Goal: Task Accomplishment & Management: Manage account settings

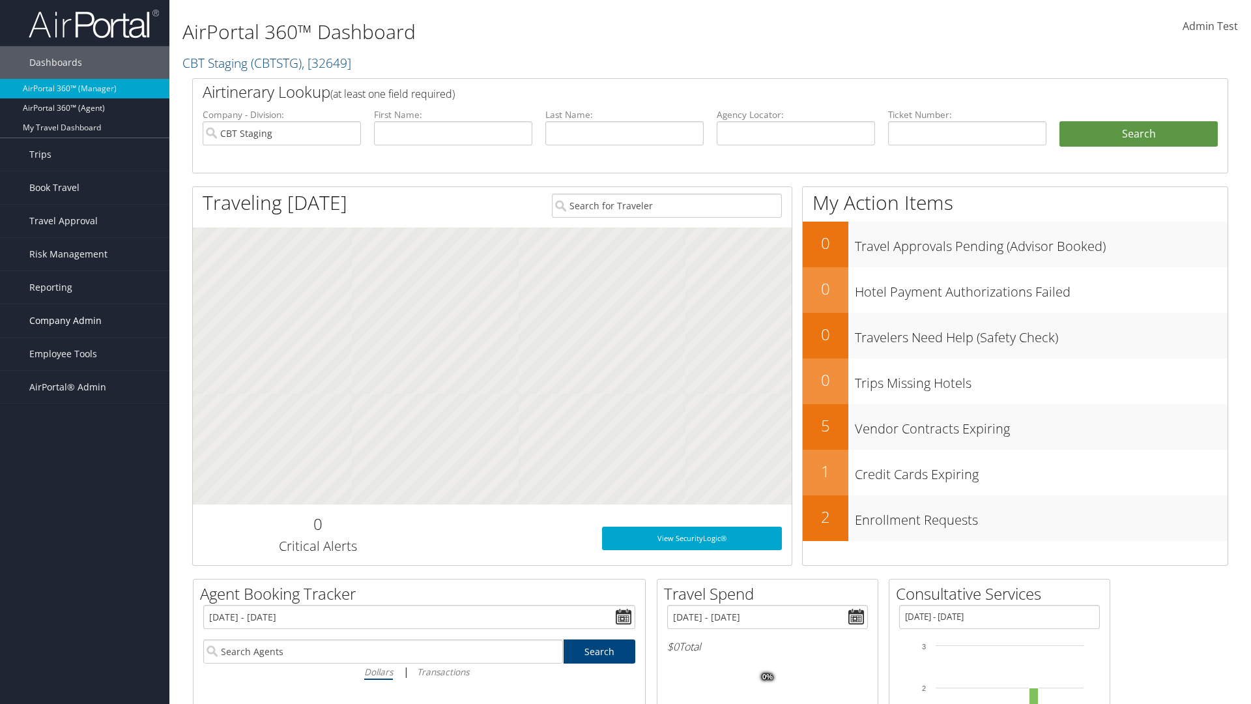
click at [85, 321] on span "Company Admin" at bounding box center [65, 320] width 72 height 33
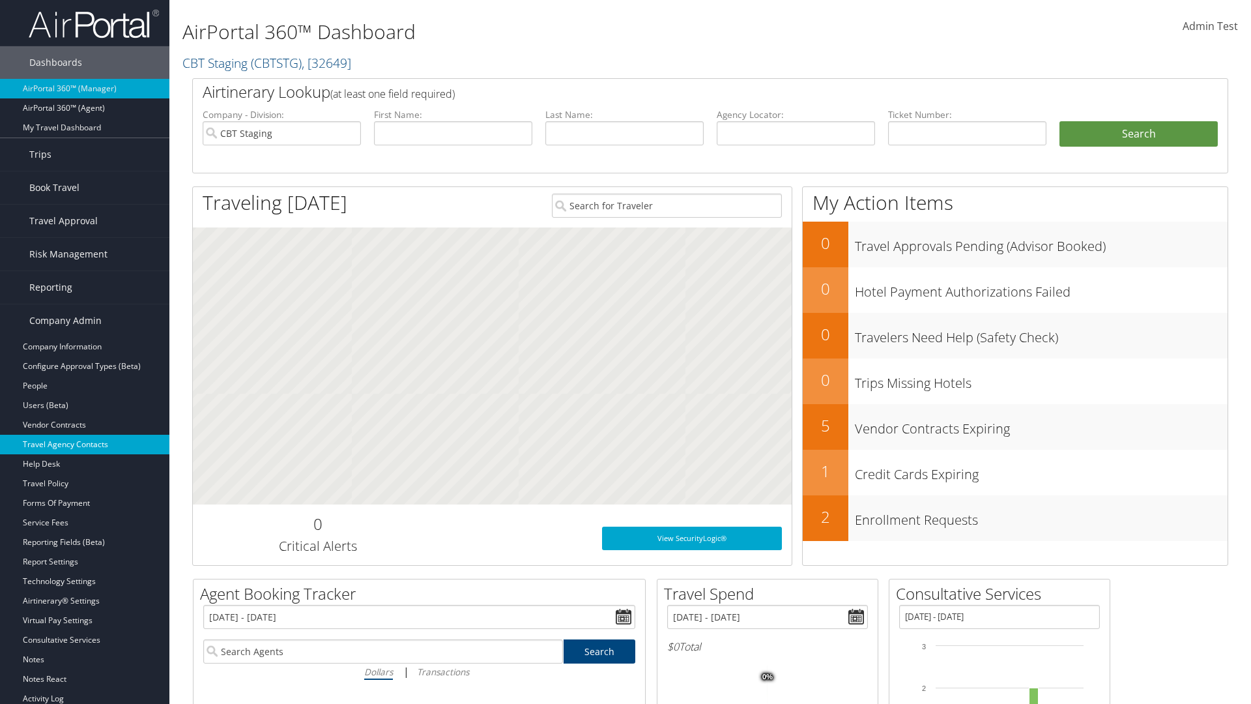
click at [85, 444] on link "Travel Agency Contacts" at bounding box center [84, 445] width 169 height 20
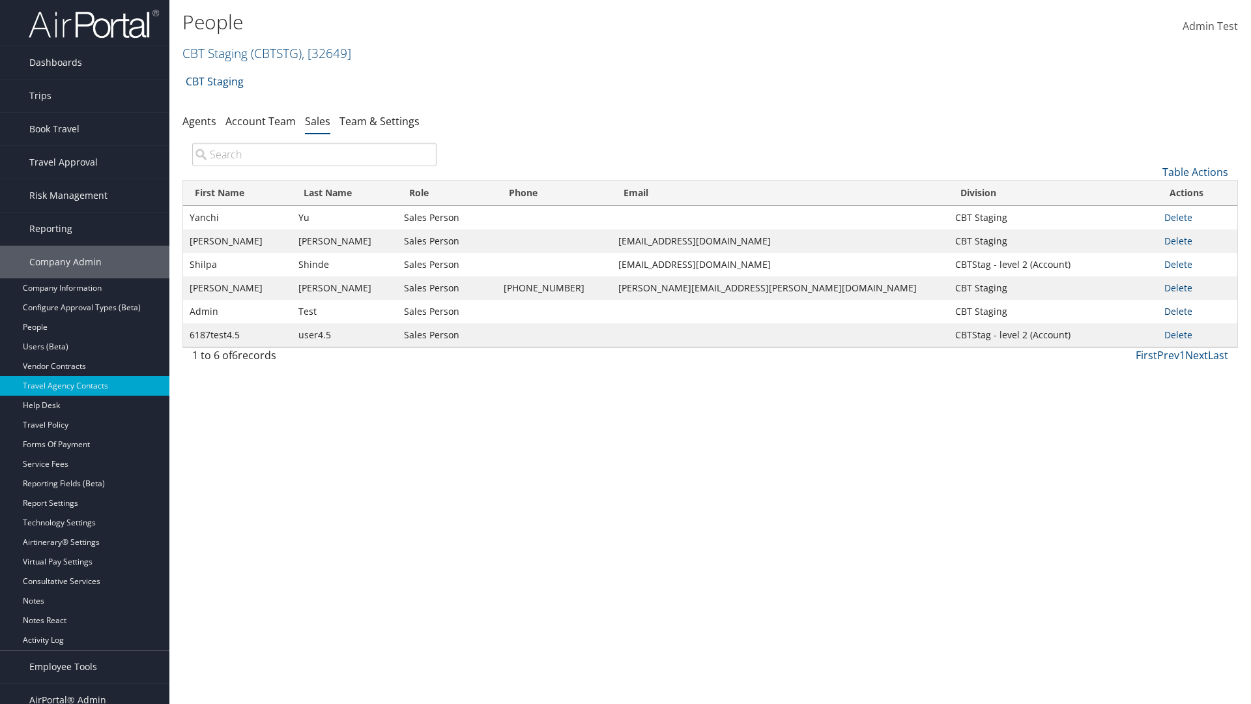
click at [1171, 311] on link "Delete" at bounding box center [1178, 311] width 28 height 12
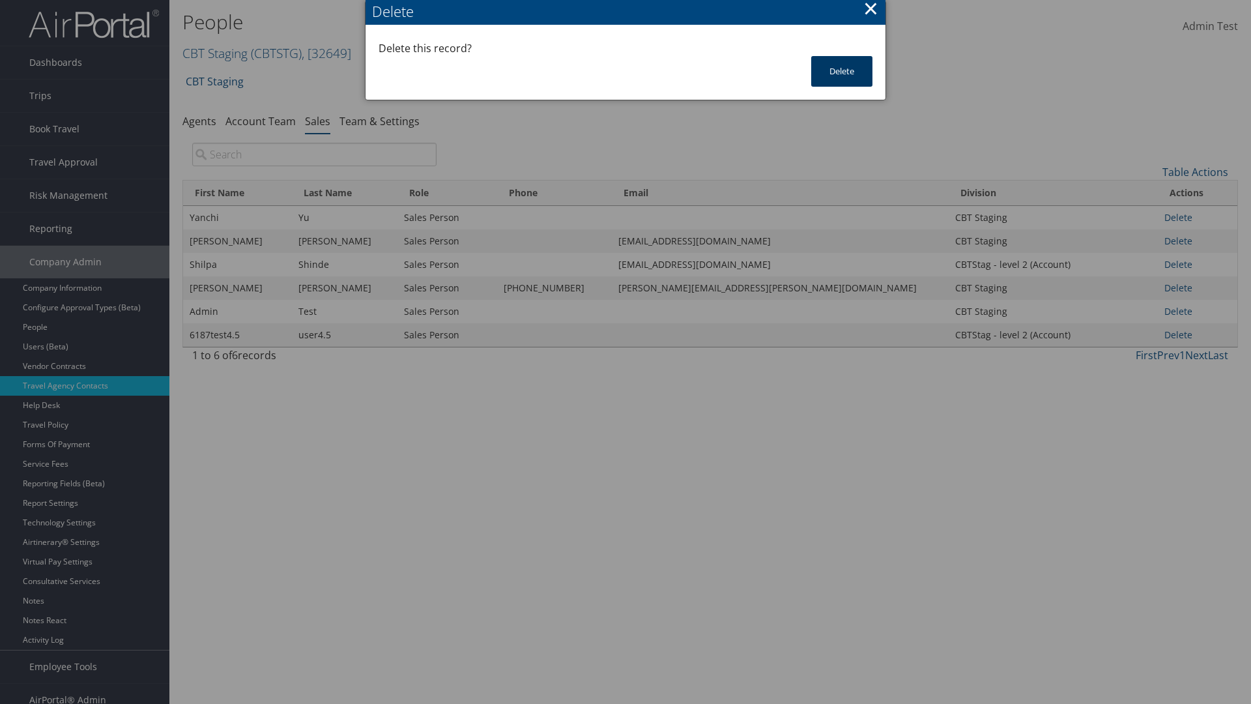
click at [842, 71] on button "Delete" at bounding box center [841, 71] width 61 height 31
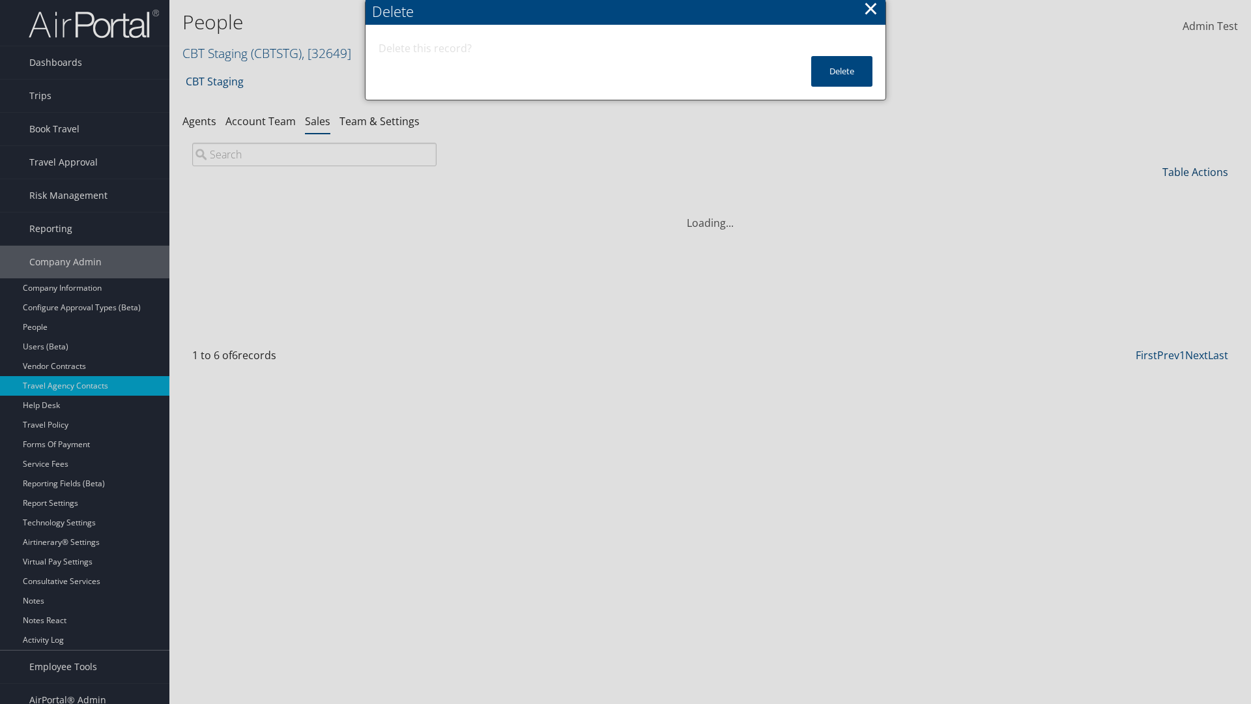
click at [1195, 165] on link "Table Actions" at bounding box center [1195, 172] width 66 height 14
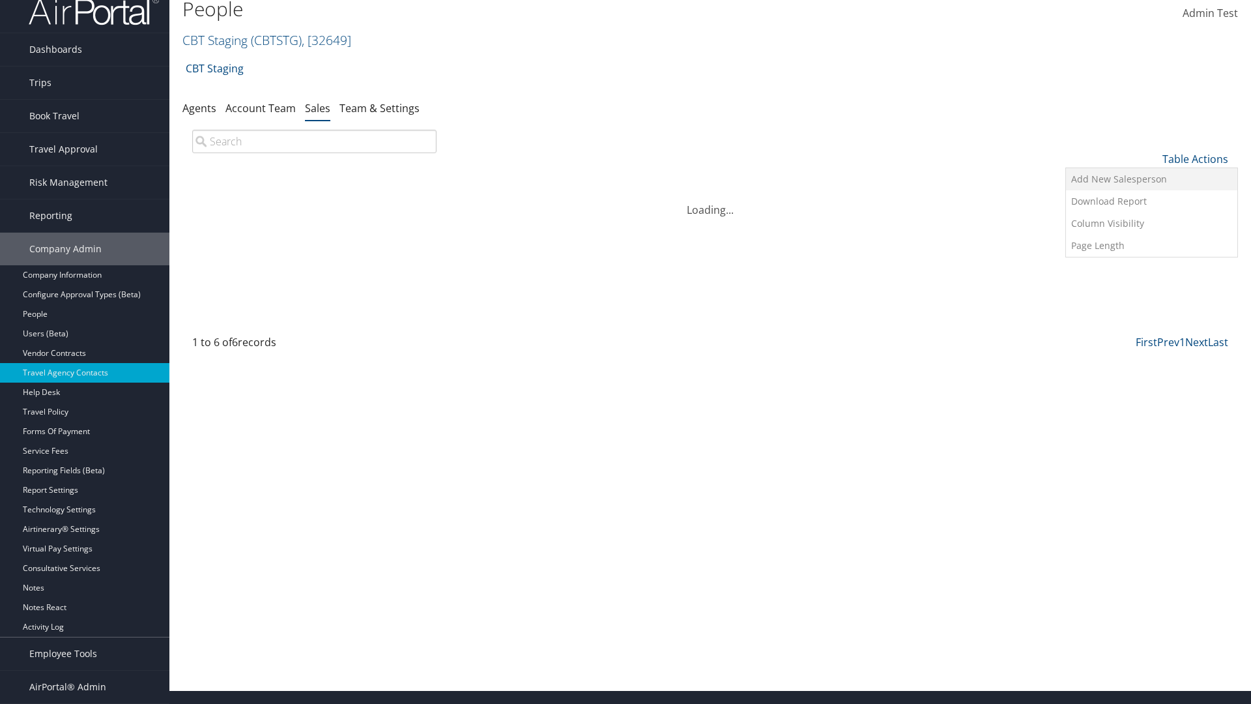
click at [1151, 179] on link "Add New Salesperson" at bounding box center [1151, 179] width 171 height 22
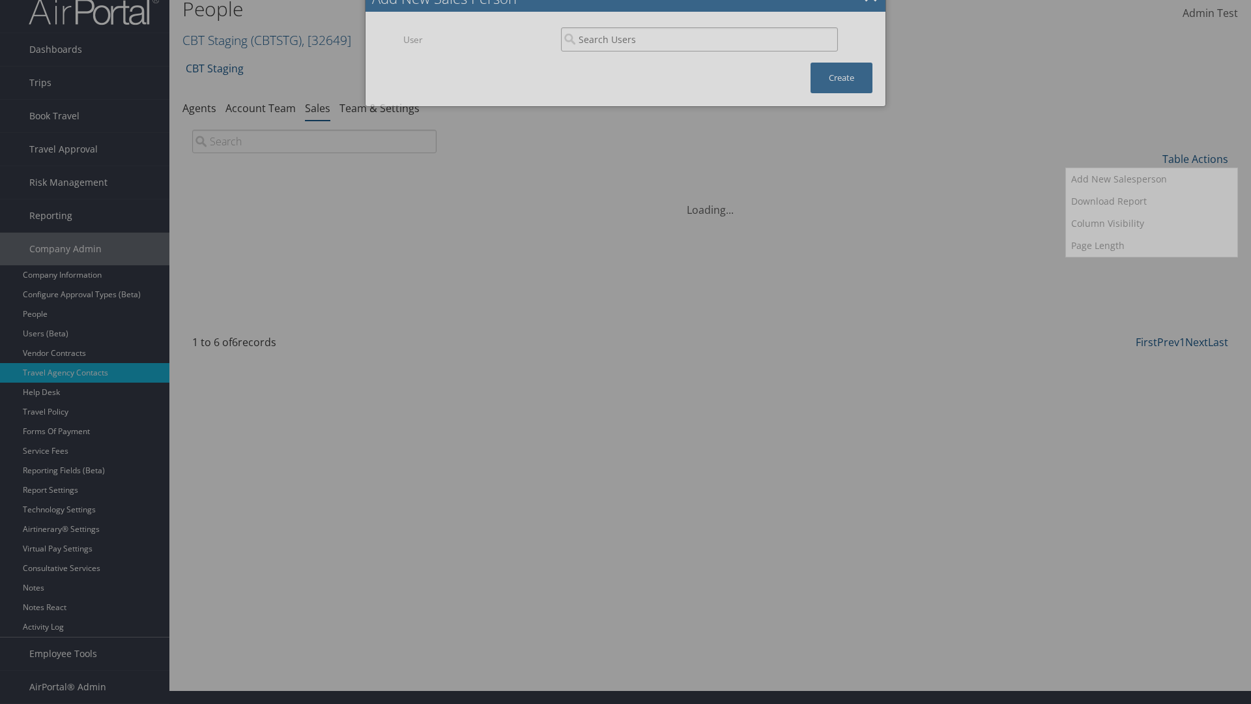
click at [699, 39] on input "search" at bounding box center [699, 39] width 277 height 24
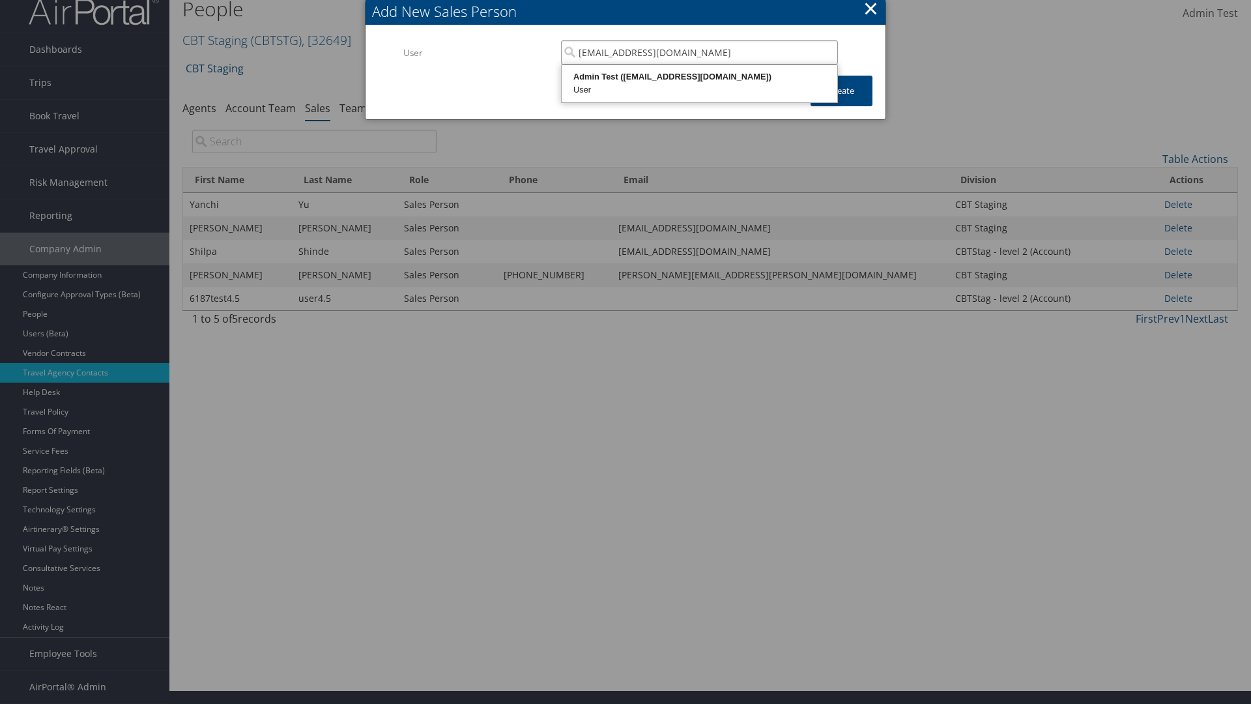
click at [699, 83] on div "User" at bounding box center [700, 89] width 272 height 13
type input "Admin Test"
click at [841, 91] on button "Create" at bounding box center [841, 91] width 62 height 31
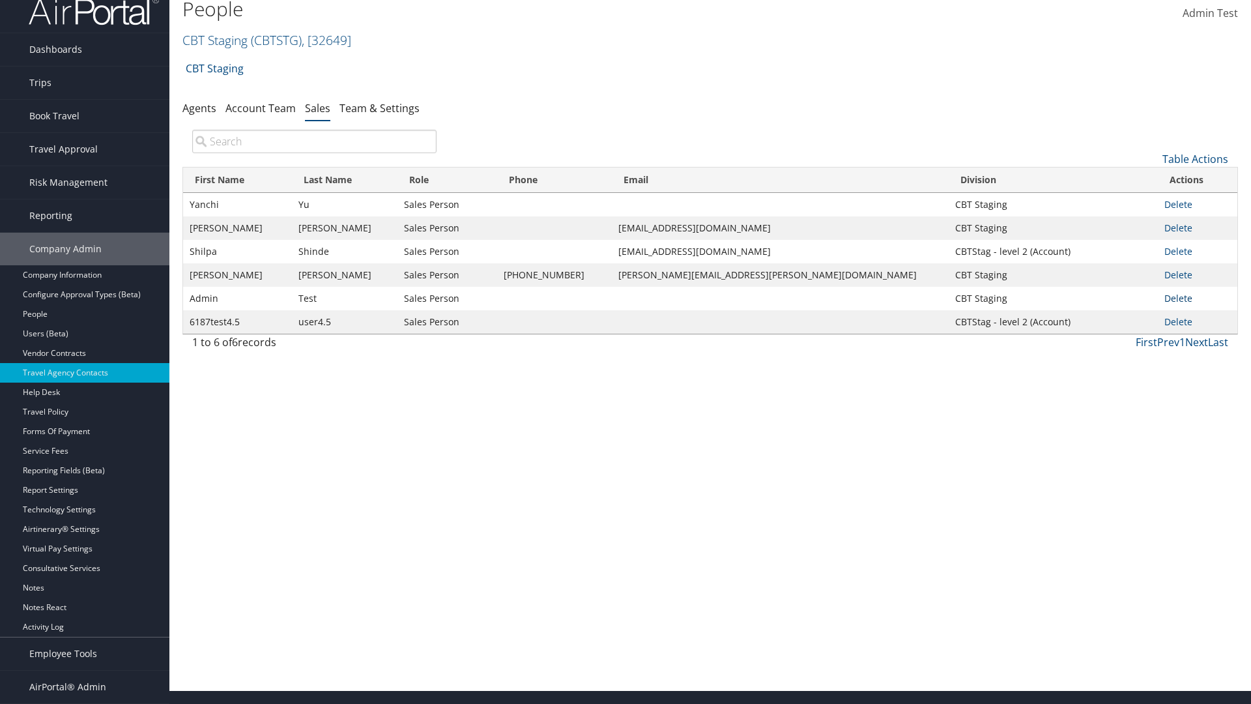
click at [1171, 298] on link "Delete" at bounding box center [1178, 298] width 28 height 12
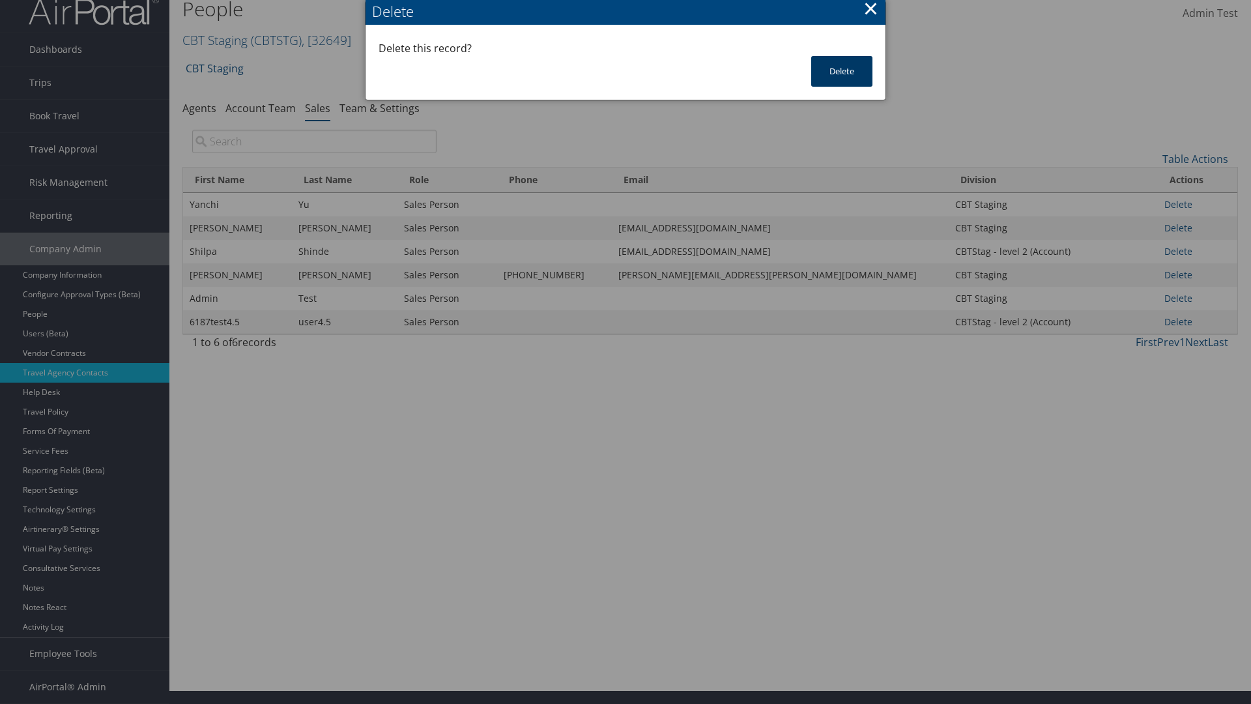
click at [842, 71] on button "Delete" at bounding box center [841, 71] width 61 height 31
